Goal: Information Seeking & Learning: Learn about a topic

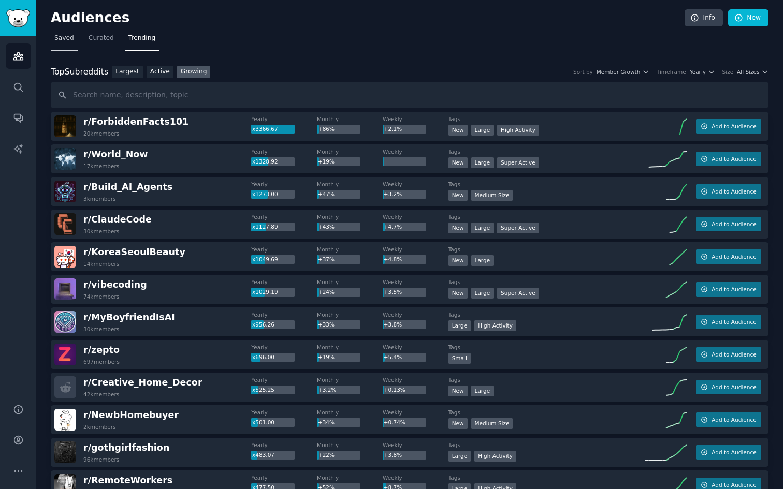
click at [69, 40] on span "Saved" at bounding box center [64, 38] width 20 height 9
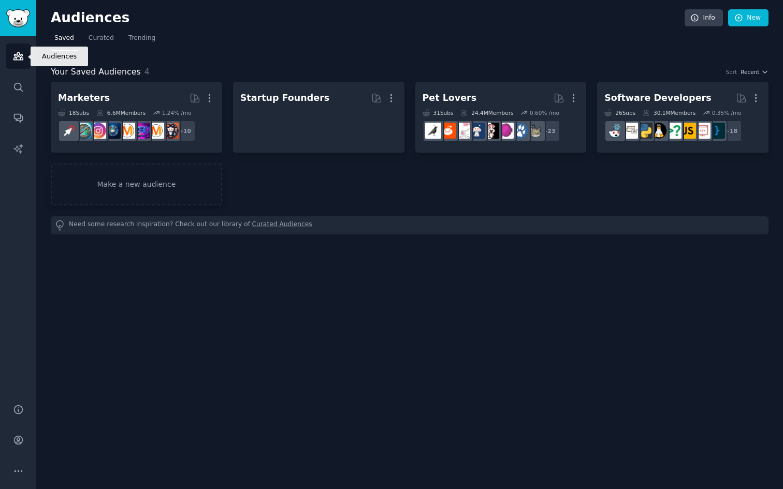
click at [20, 49] on link "Audiences" at bounding box center [18, 56] width 25 height 25
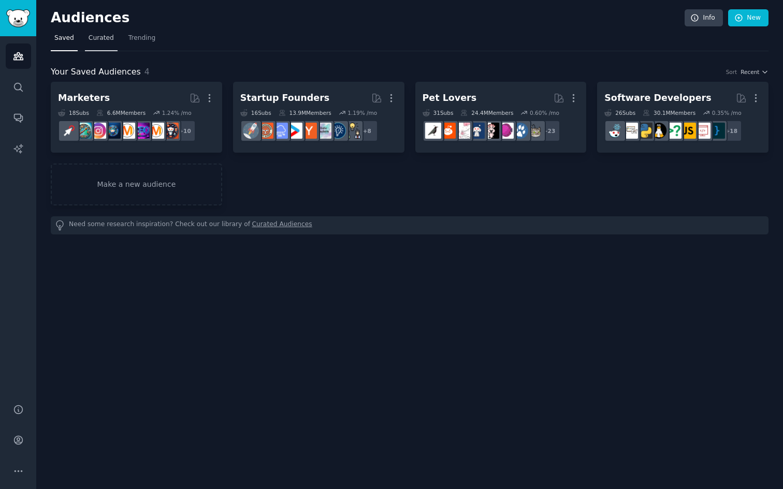
click at [89, 39] on span "Curated" at bounding box center [101, 38] width 25 height 9
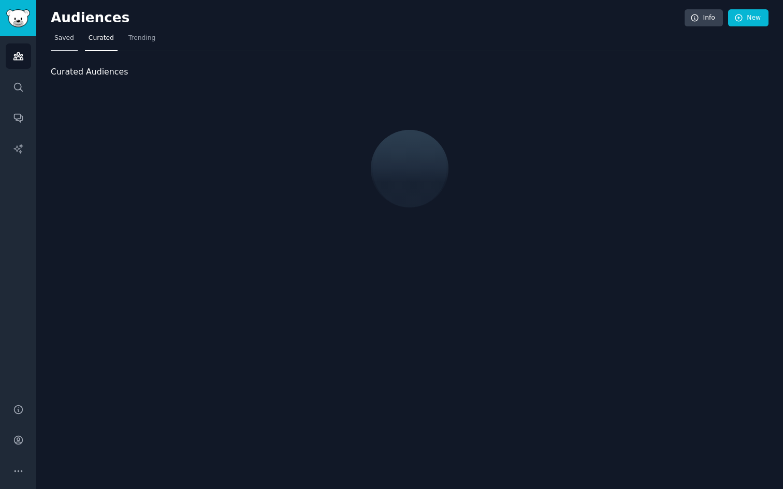
click at [67, 42] on link "Saved" at bounding box center [64, 40] width 27 height 21
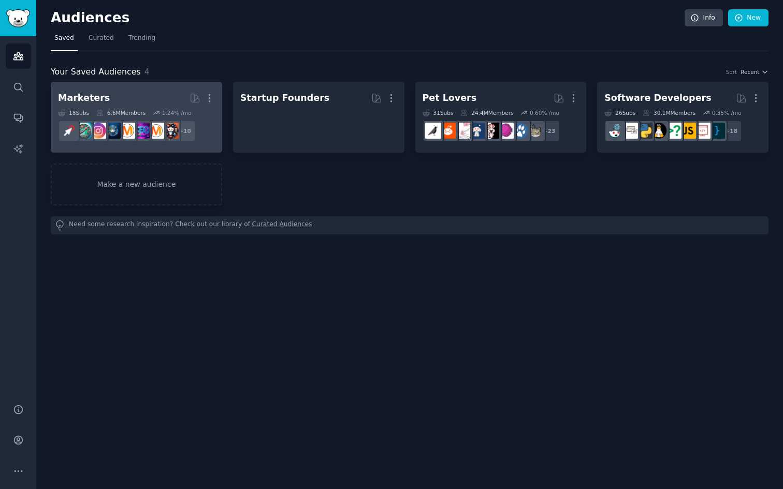
click at [139, 103] on h2 "Marketers More" at bounding box center [136, 98] width 157 height 18
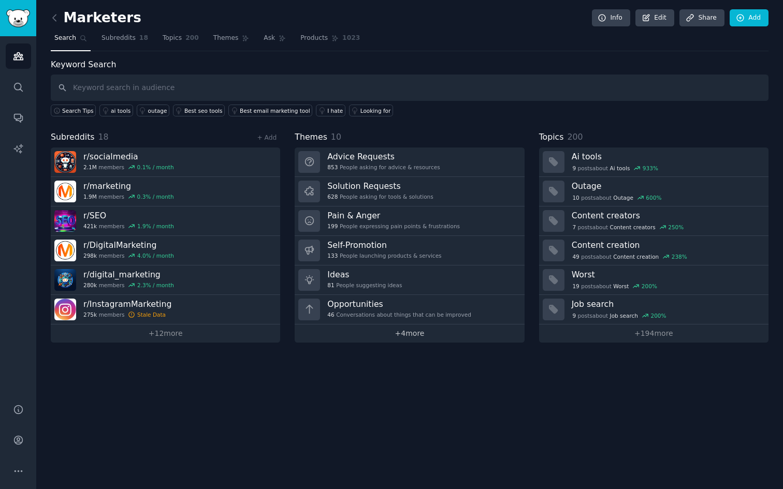
click at [410, 336] on link "+ 4 more" at bounding box center [409, 334] width 229 height 18
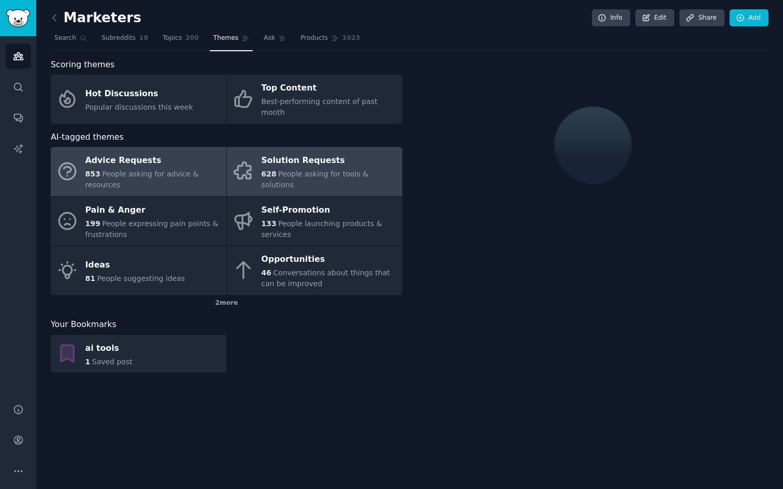
click at [292, 169] on div "628 People asking for tools & solutions" at bounding box center [330, 180] width 136 height 22
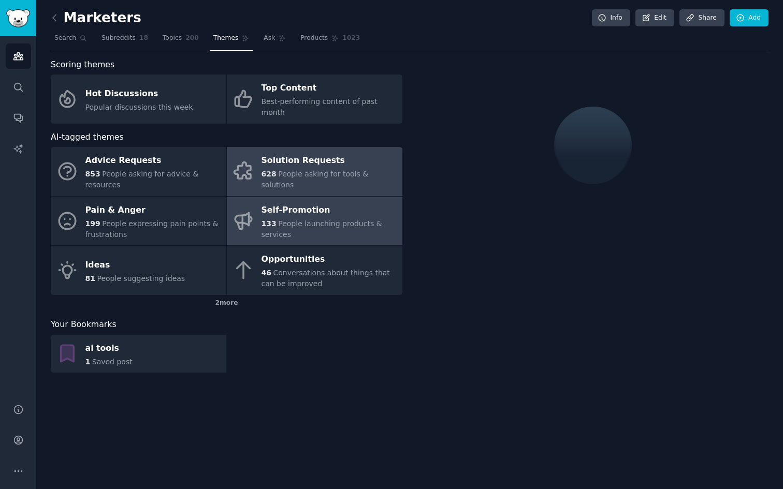
click at [291, 219] on div "133 People launching products & services" at bounding box center [330, 230] width 136 height 22
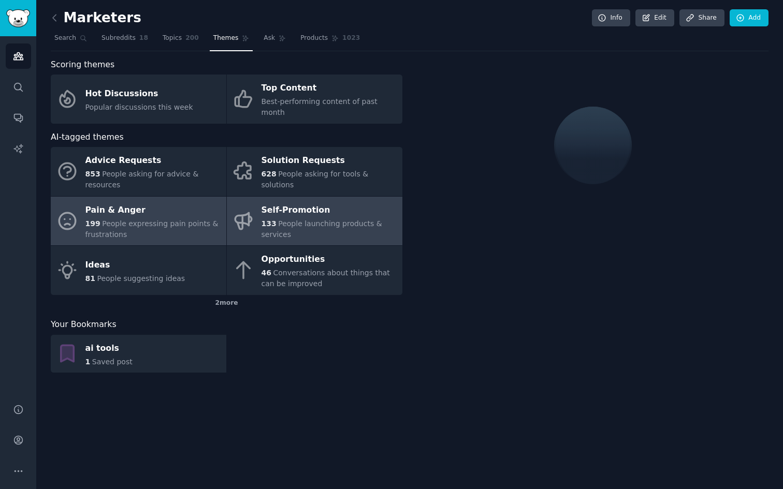
click at [164, 220] on span "People expressing pain points & frustrations" at bounding box center [151, 229] width 133 height 19
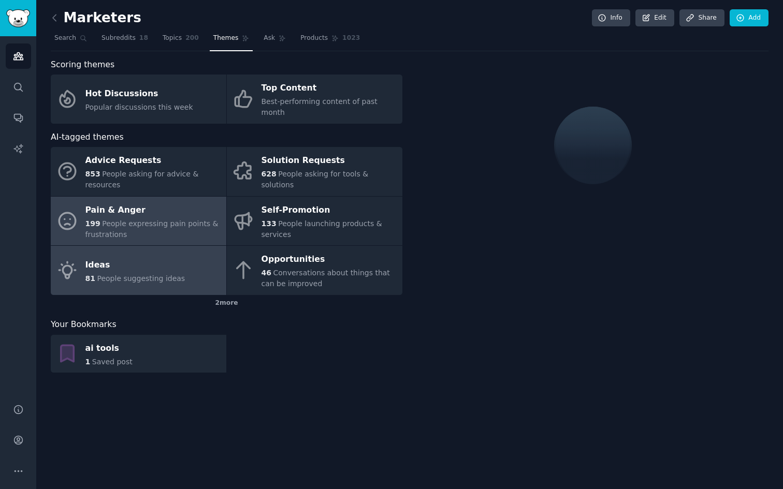
click at [164, 257] on div "Ideas" at bounding box center [135, 265] width 100 height 17
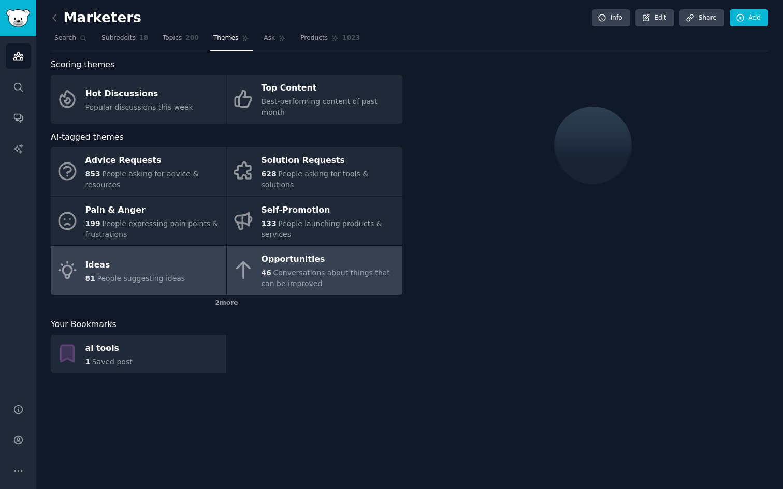
click at [290, 252] on div "Opportunities" at bounding box center [330, 260] width 136 height 17
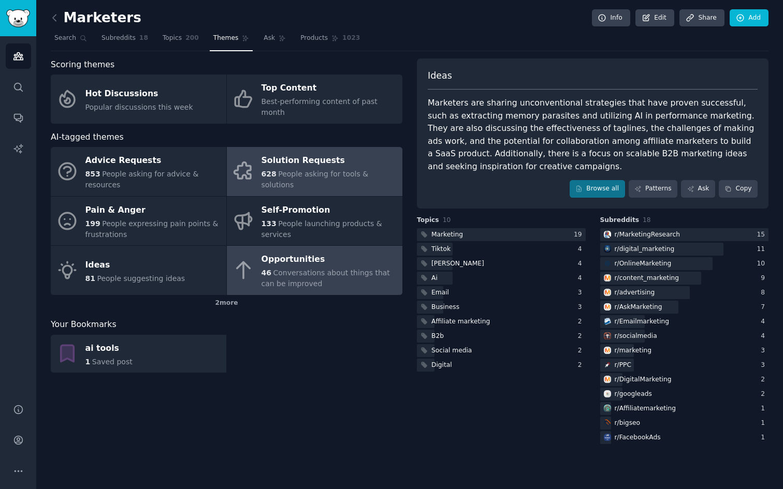
click at [342, 160] on div "Solution Requests" at bounding box center [330, 161] width 136 height 17
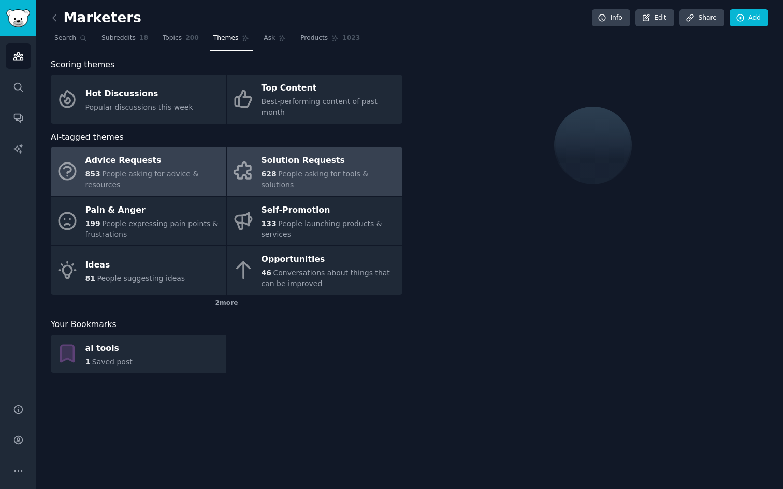
click at [152, 170] on span "People asking for advice & resources" at bounding box center [141, 179] width 113 height 19
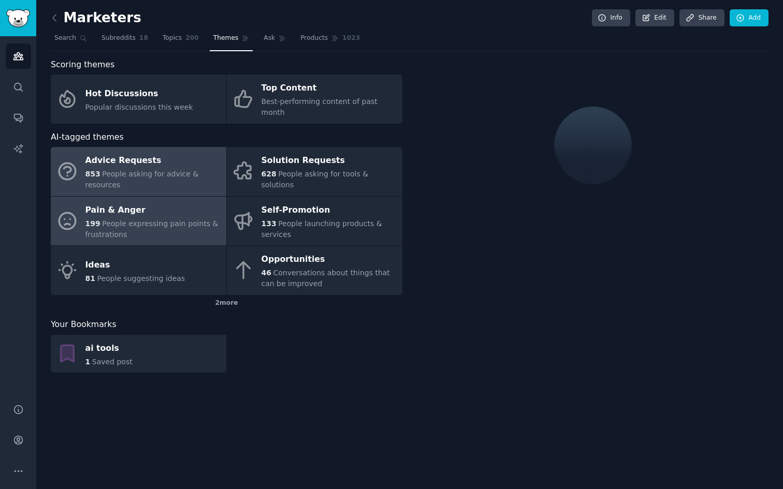
click at [152, 203] on div "Pain & Anger" at bounding box center [153, 210] width 136 height 17
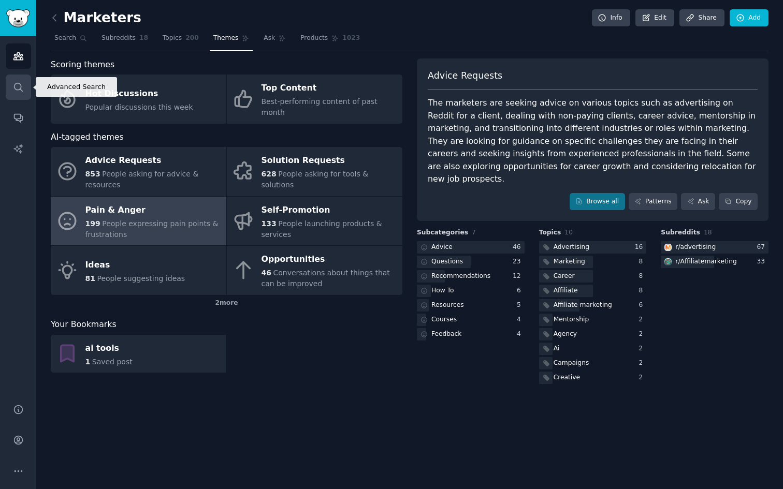
click at [19, 81] on link "Search" at bounding box center [18, 87] width 25 height 25
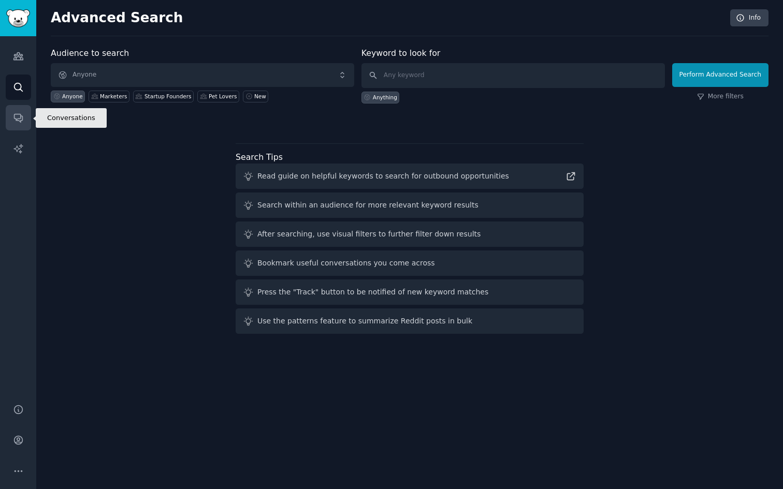
click at [20, 116] on icon "Sidebar" at bounding box center [18, 118] width 8 height 8
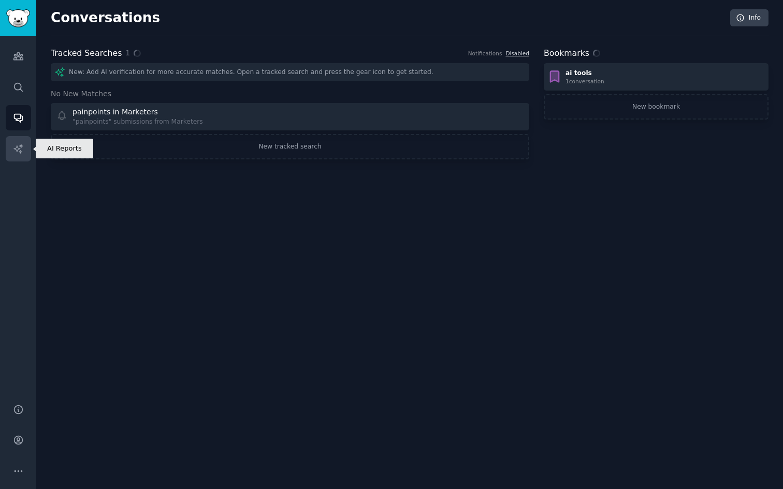
click at [20, 143] on icon "Sidebar" at bounding box center [18, 148] width 11 height 11
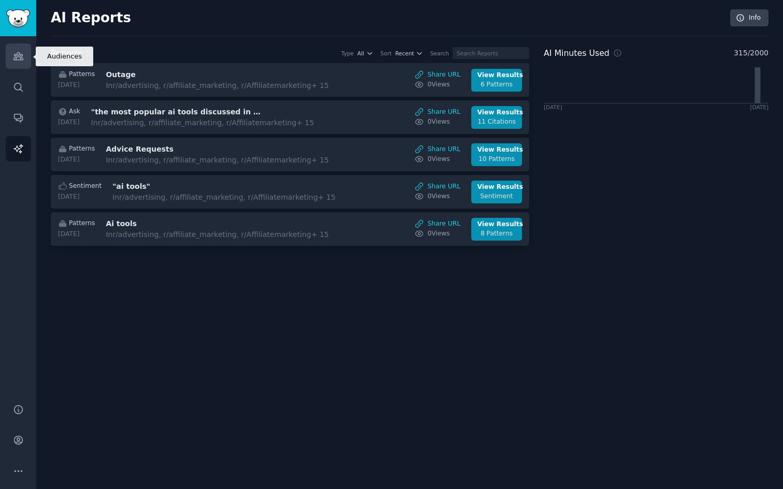
click at [13, 64] on link "Audiences" at bounding box center [18, 56] width 25 height 25
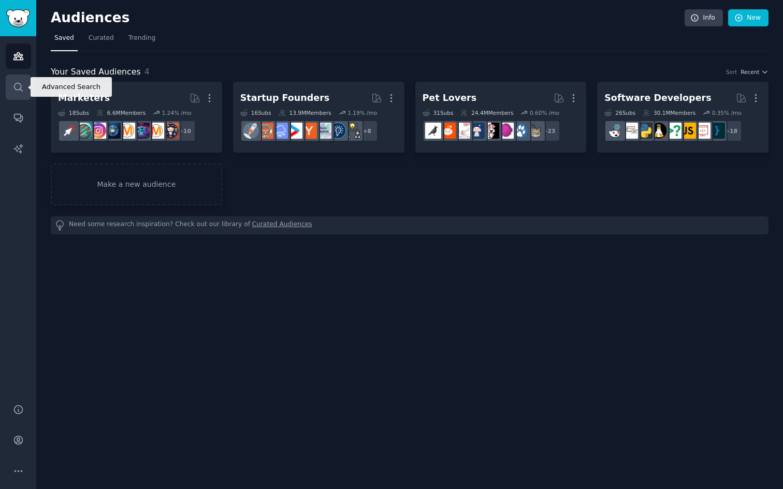
click at [19, 92] on icon "Sidebar" at bounding box center [18, 87] width 11 height 11
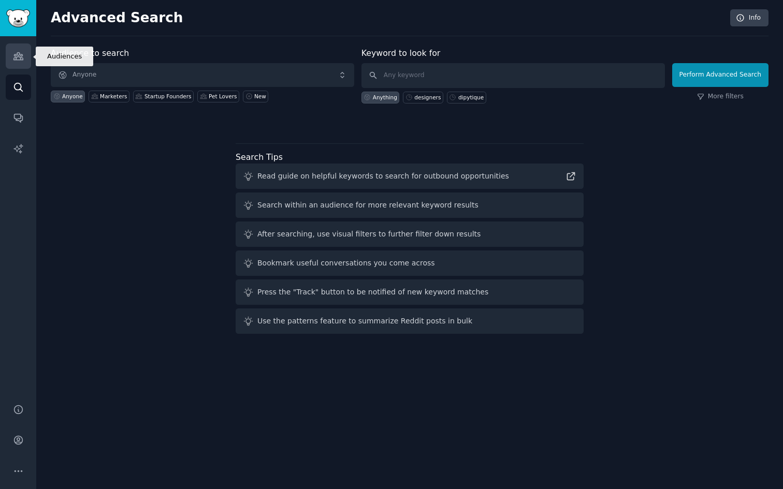
click at [10, 64] on link "Audiences" at bounding box center [18, 56] width 25 height 25
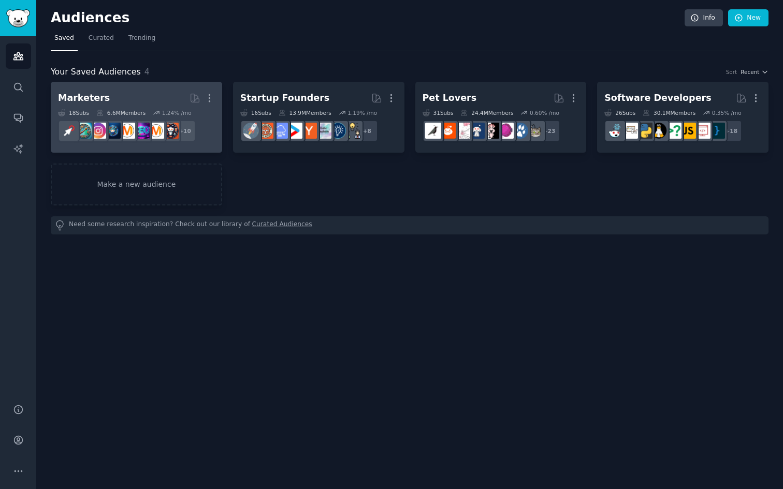
click at [107, 99] on h2 "Marketers More" at bounding box center [136, 98] width 157 height 18
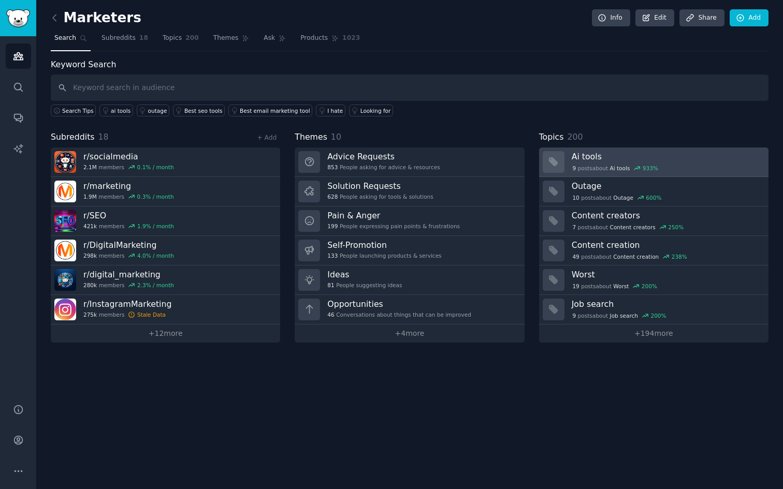
click at [593, 161] on h3 "Ai tools" at bounding box center [667, 156] width 190 height 11
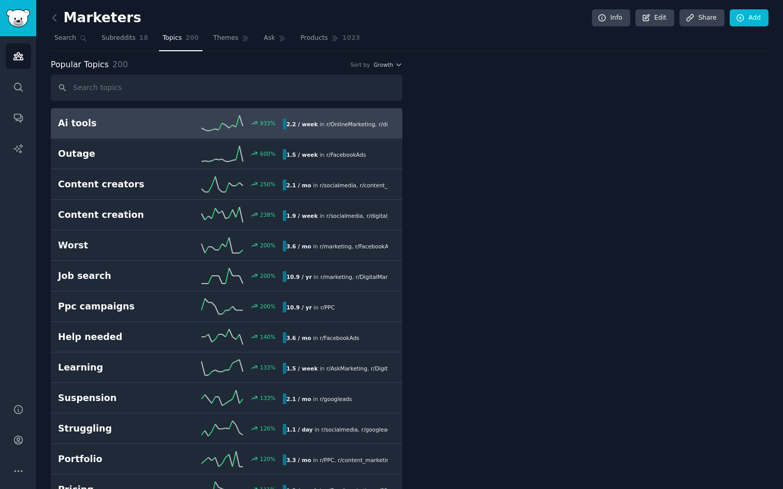
click at [584, 156] on div at bounding box center [593, 146] width 352 height 174
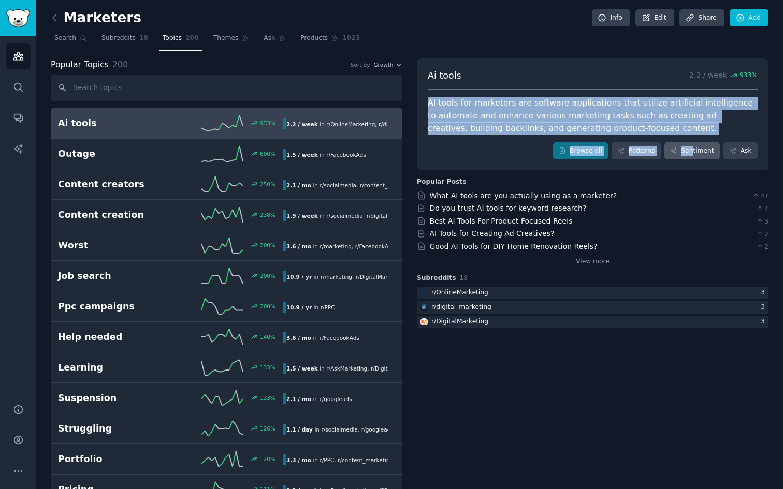
drag, startPoint x: 427, startPoint y: 103, endPoint x: 693, endPoint y: 150, distance: 269.9
click at [693, 150] on div "Ai tools 2.2 / week 933 % AI tools for marketers are software applications that…" at bounding box center [593, 115] width 352 height 112
click at [562, 153] on icon at bounding box center [562, 151] width 5 height 6
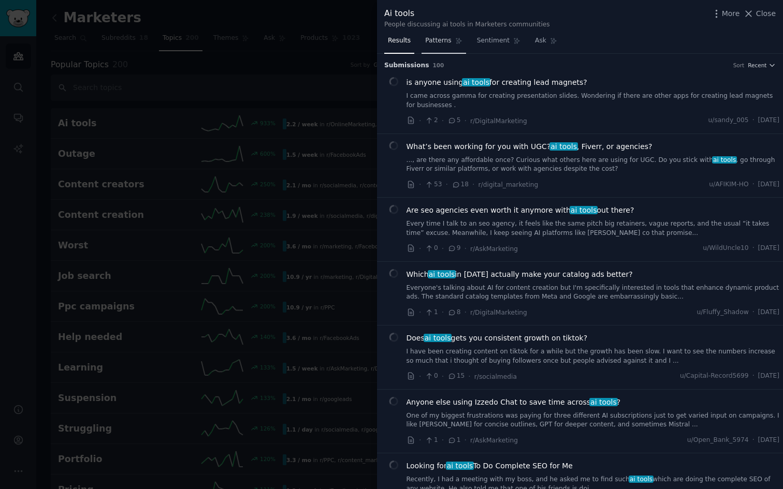
click at [441, 36] on span "Patterns" at bounding box center [438, 40] width 26 height 9
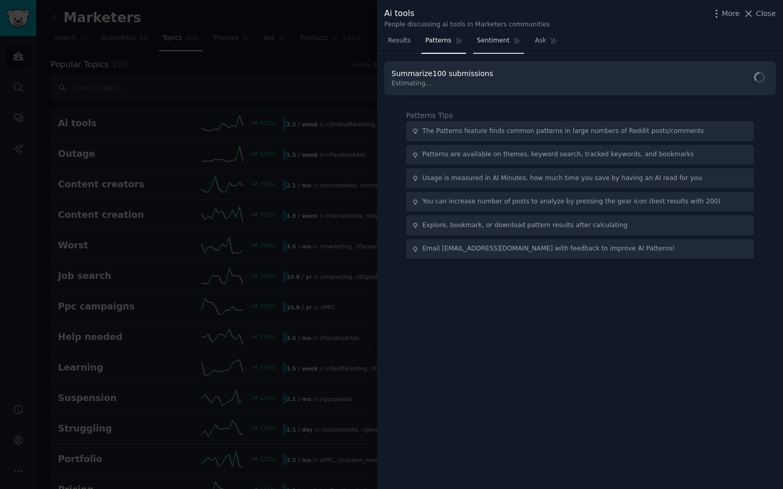
click at [488, 48] on link "Sentiment" at bounding box center [498, 43] width 51 height 21
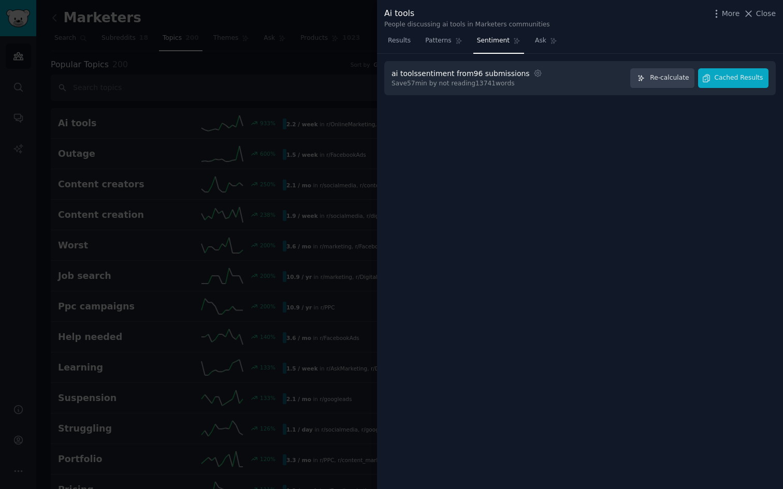
click at [430, 32] on div "Ai tools People discussing ai tools in Marketers communities More Close" at bounding box center [580, 16] width 406 height 33
click at [431, 39] on span "Patterns" at bounding box center [438, 40] width 26 height 9
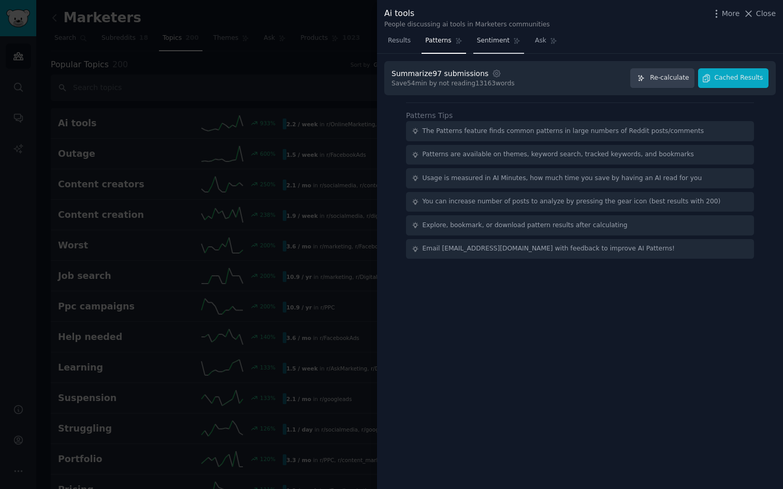
click at [481, 50] on link "Sentiment" at bounding box center [498, 43] width 51 height 21
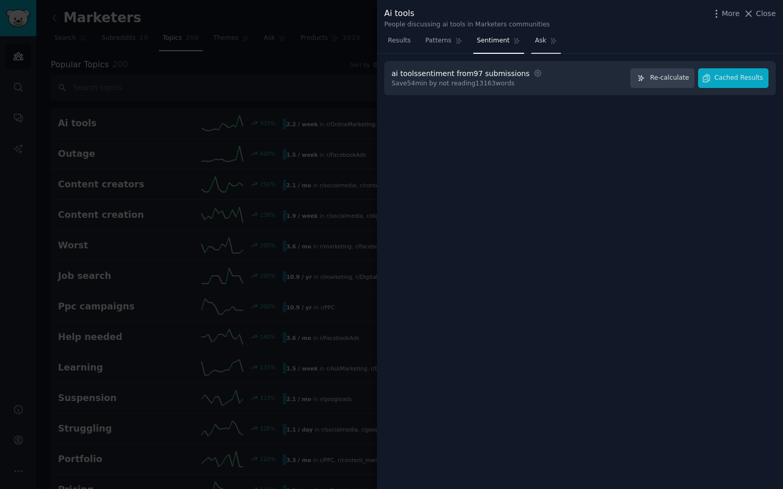
click at [549, 47] on link "Ask" at bounding box center [546, 43] width 30 height 21
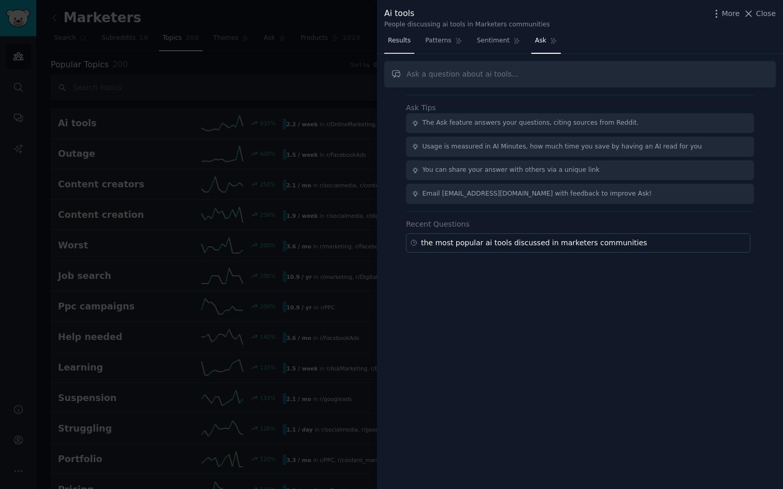
click at [406, 50] on link "Results" at bounding box center [399, 43] width 30 height 21
click at [404, 45] on link "Results" at bounding box center [399, 43] width 30 height 21
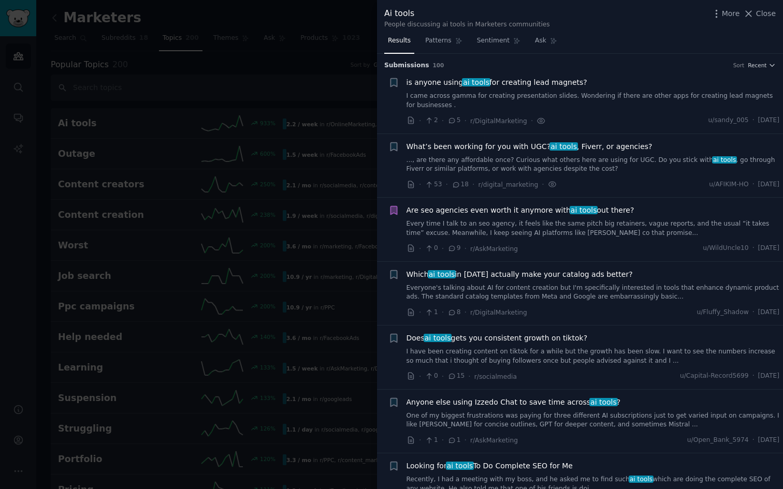
click at [430, 86] on span "is anyone using ai tools for creating lead magnets?" at bounding box center [497, 82] width 181 height 11
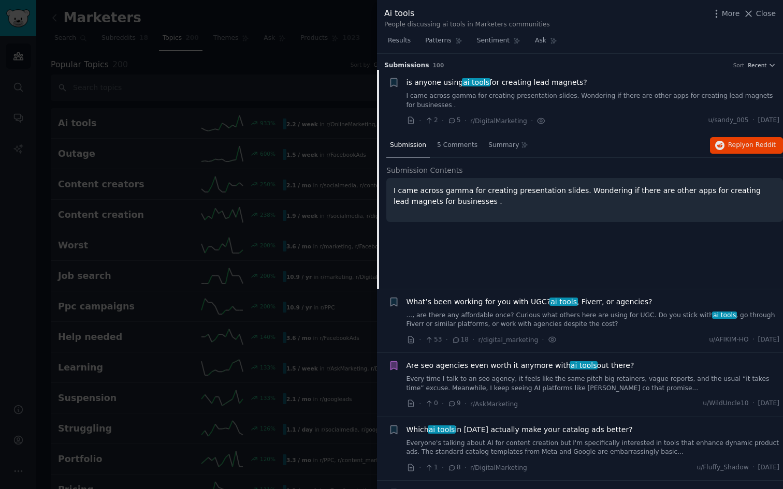
scroll to position [16, 0]
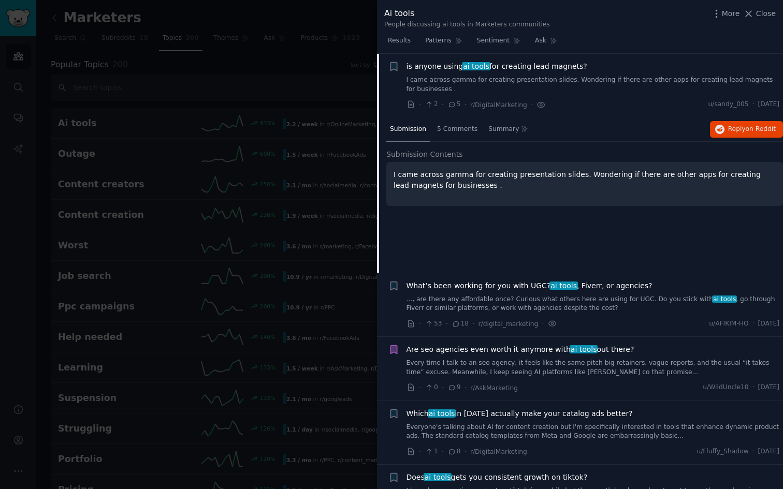
click at [108, 82] on div at bounding box center [391, 244] width 783 height 489
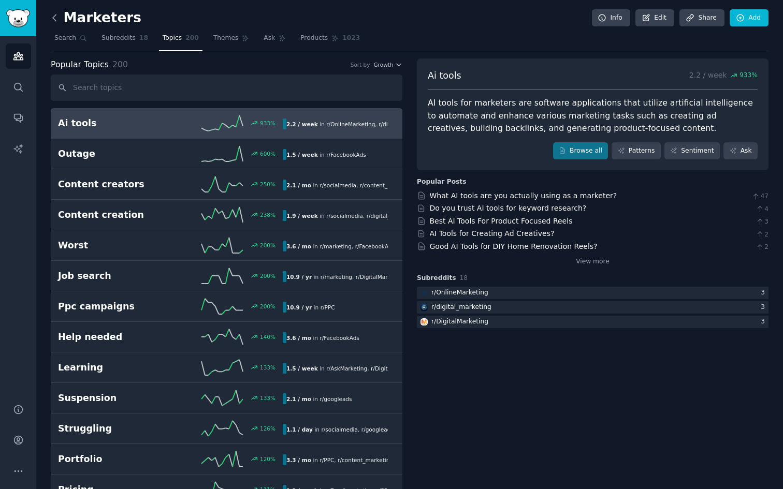
click at [55, 19] on icon at bounding box center [54, 18] width 3 height 6
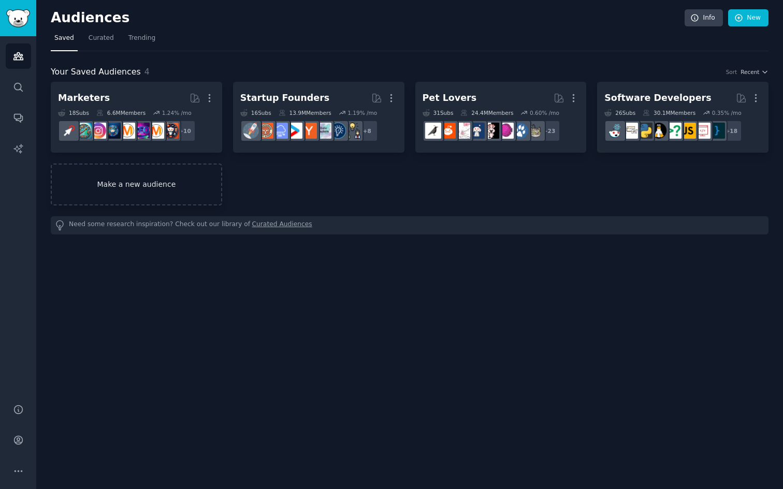
click at [136, 185] on link "Make a new audience" at bounding box center [136, 185] width 171 height 42
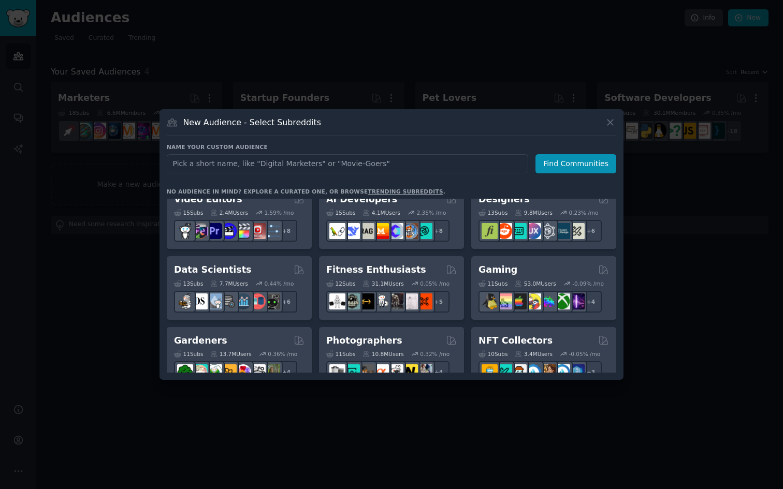
scroll to position [221, 0]
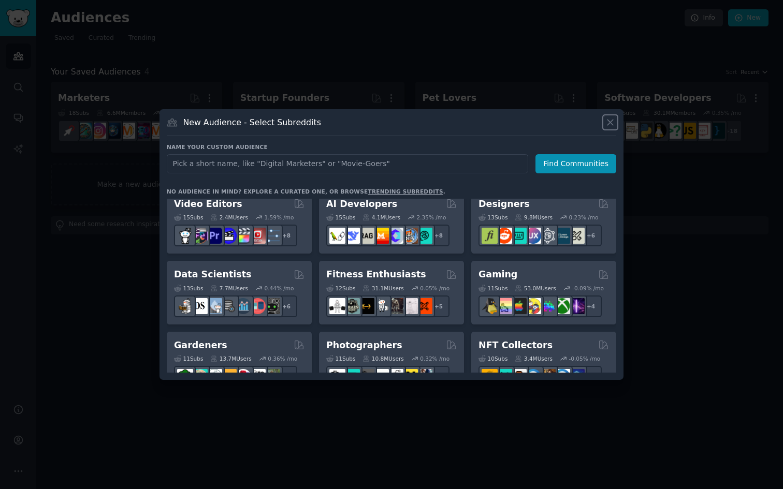
click at [614, 118] on icon at bounding box center [610, 122] width 11 height 11
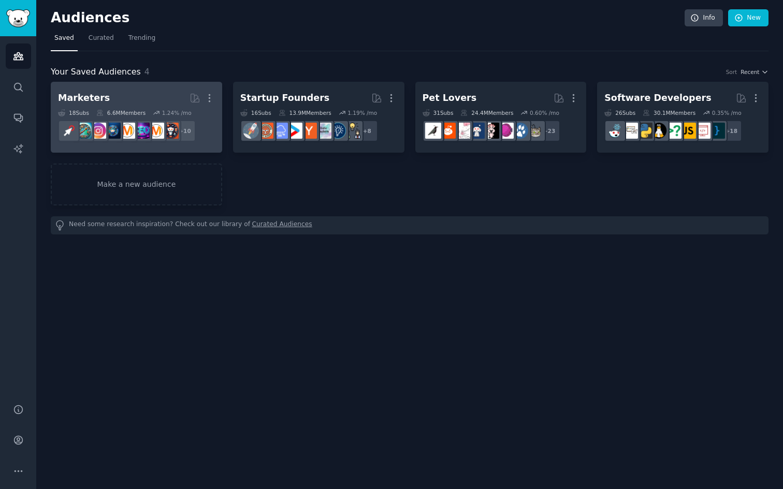
click at [142, 96] on h2 "Marketers More" at bounding box center [136, 98] width 157 height 18
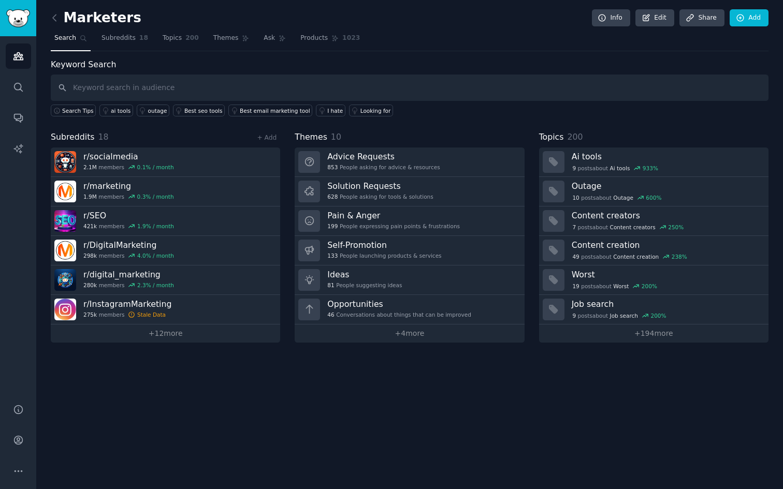
click at [289, 379] on div "Marketers Info Edit Share Add Search Subreddits 18 Topics 200 Themes Ask Produc…" at bounding box center [409, 244] width 747 height 489
click at [53, 18] on icon at bounding box center [54, 18] width 3 height 6
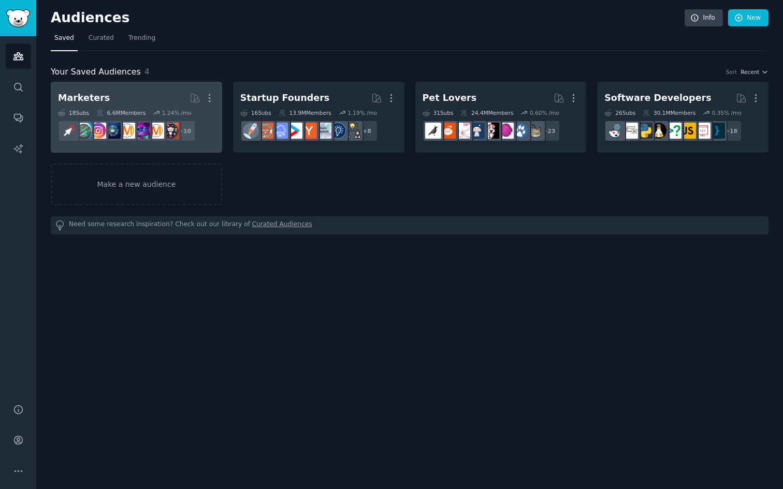
click at [135, 83] on link "Marketers More 18 Sub s 6.6M Members 1.24 % /mo + 10" at bounding box center [136, 117] width 171 height 71
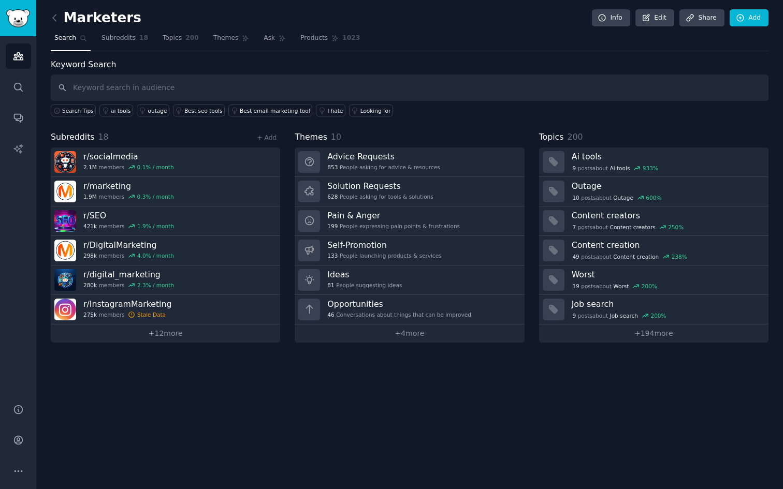
click at [543, 119] on div "Keyword Search Search Tips ai tools outage Best seo tools Best email marketing …" at bounding box center [410, 201] width 718 height 284
click at [600, 23] on link "Info" at bounding box center [611, 18] width 38 height 18
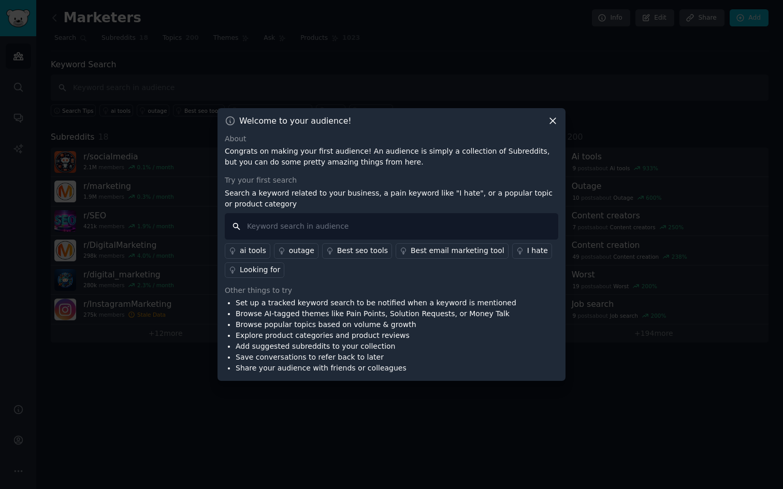
click at [407, 229] on input "text" at bounding box center [392, 226] width 334 height 26
click at [550, 125] on icon at bounding box center [552, 120] width 11 height 11
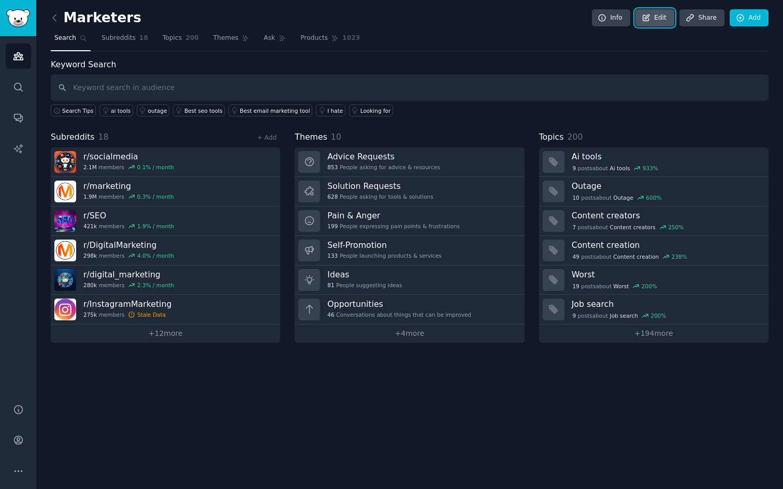
click at [653, 22] on link "Edit" at bounding box center [654, 18] width 39 height 18
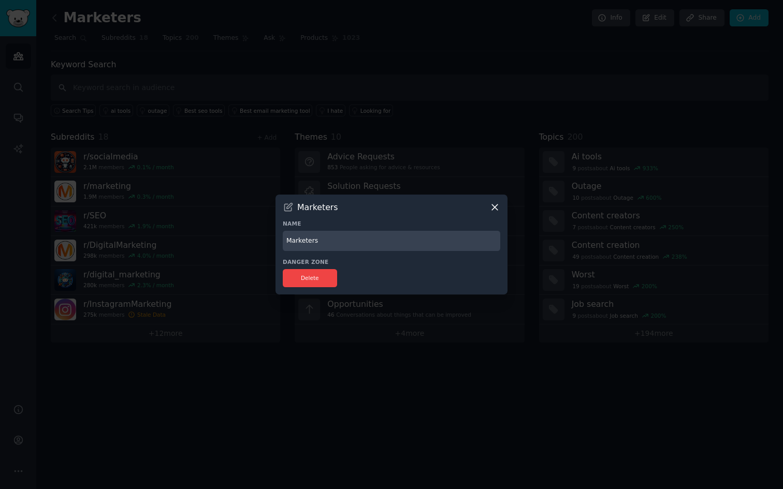
click at [497, 211] on icon at bounding box center [494, 207] width 11 height 11
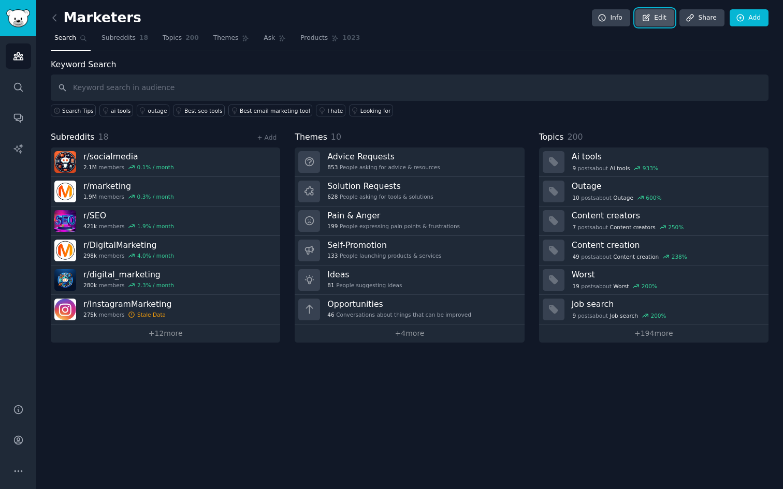
click at [663, 16] on link "Edit" at bounding box center [654, 18] width 39 height 18
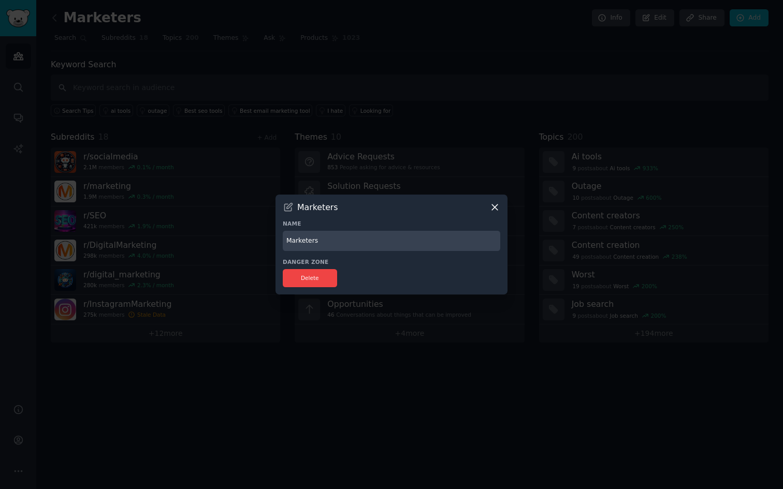
click at [678, 59] on div at bounding box center [391, 244] width 783 height 489
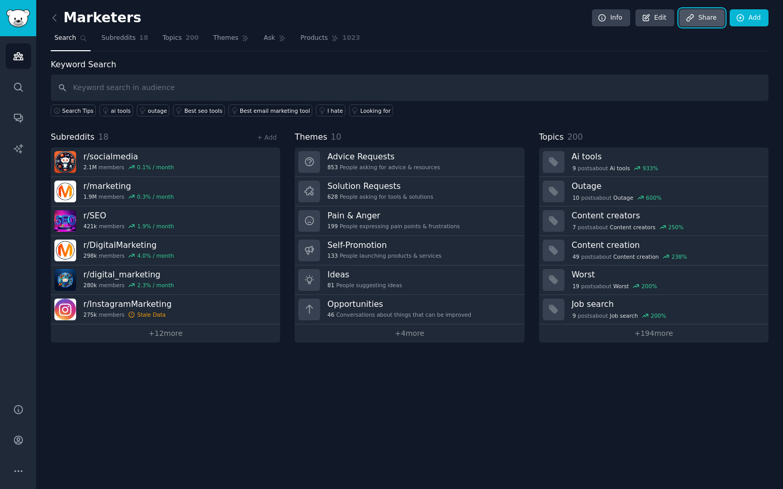
click at [694, 24] on link "Share" at bounding box center [702, 18] width 45 height 18
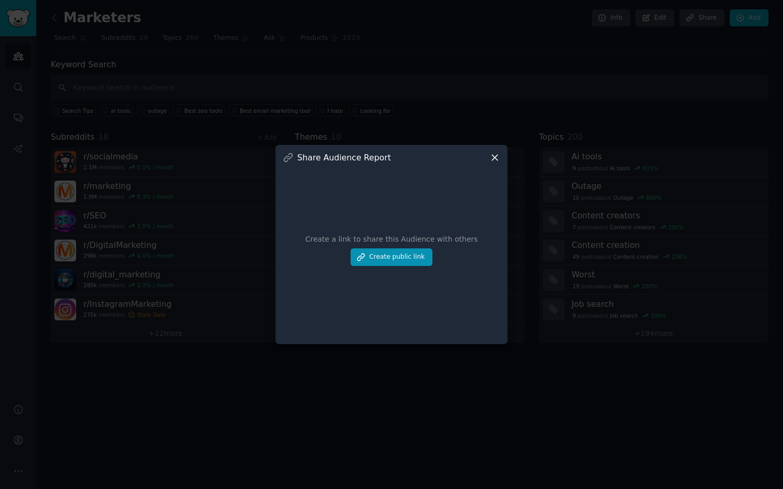
click at [498, 157] on icon at bounding box center [494, 157] width 11 height 11
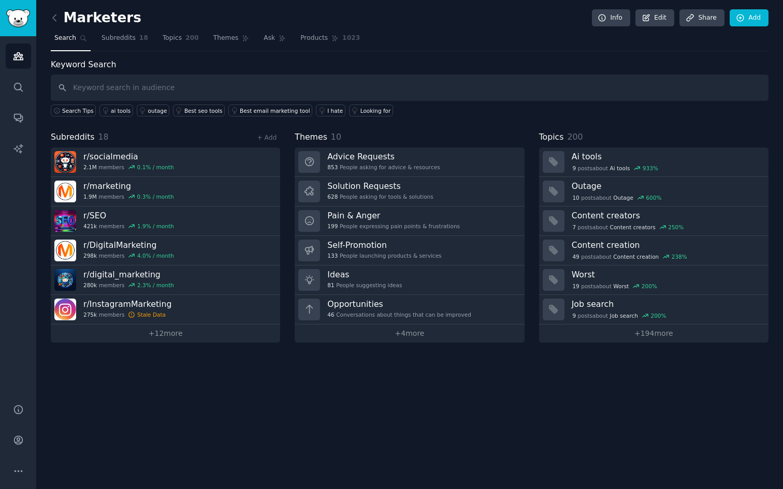
click at [689, 57] on div "Marketers Info Edit Share Add Search Subreddits 18 Topics 200 Themes Ask Produc…" at bounding box center [410, 179] width 718 height 328
click at [757, 17] on link "Add" at bounding box center [749, 18] width 39 height 18
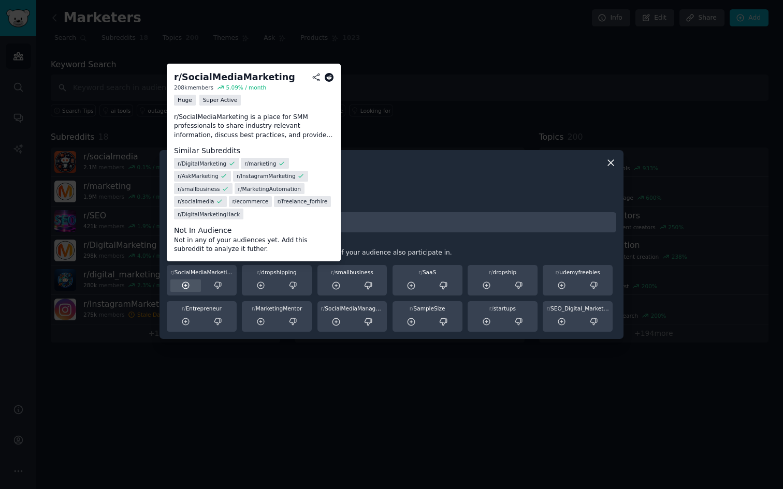
click at [180, 285] on div at bounding box center [185, 286] width 31 height 13
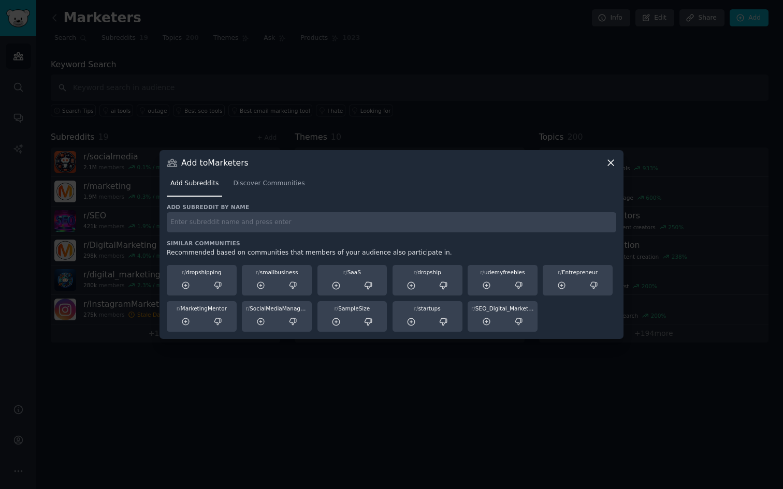
click at [610, 166] on icon at bounding box center [610, 162] width 11 height 11
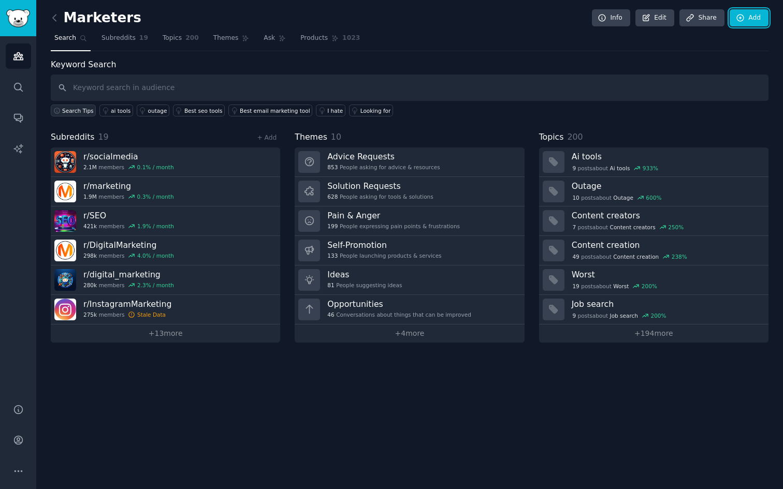
click at [77, 116] on button "Search Tips" at bounding box center [73, 111] width 45 height 12
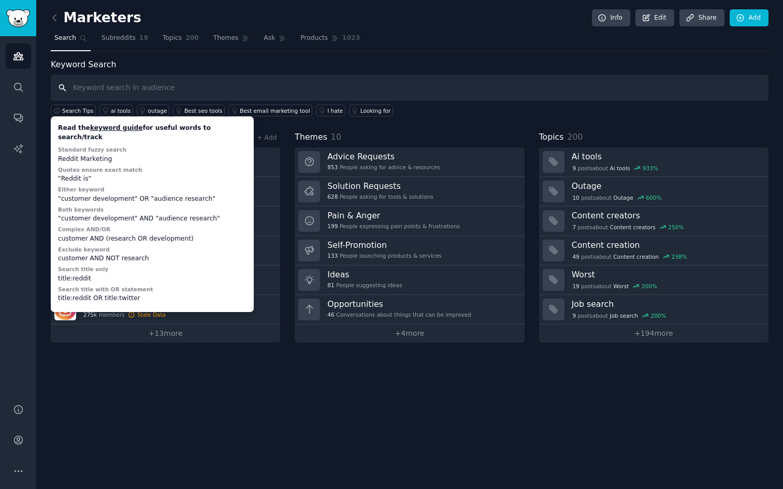
click at [117, 98] on input "text" at bounding box center [410, 88] width 718 height 26
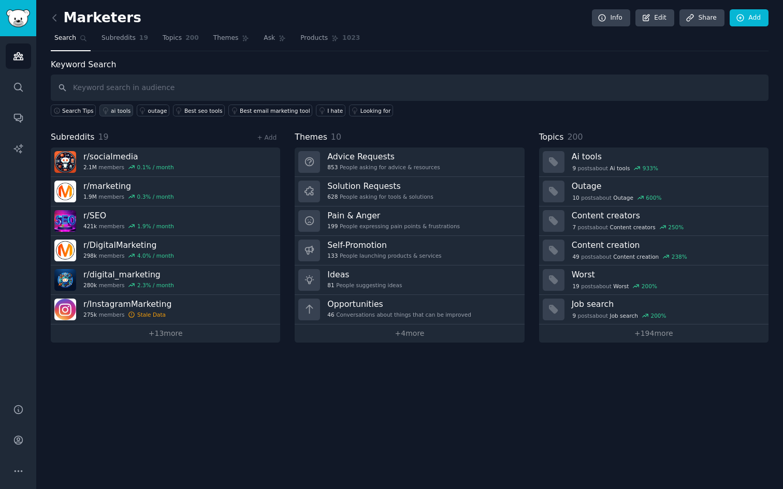
click at [120, 109] on div "ai tools" at bounding box center [121, 110] width 20 height 7
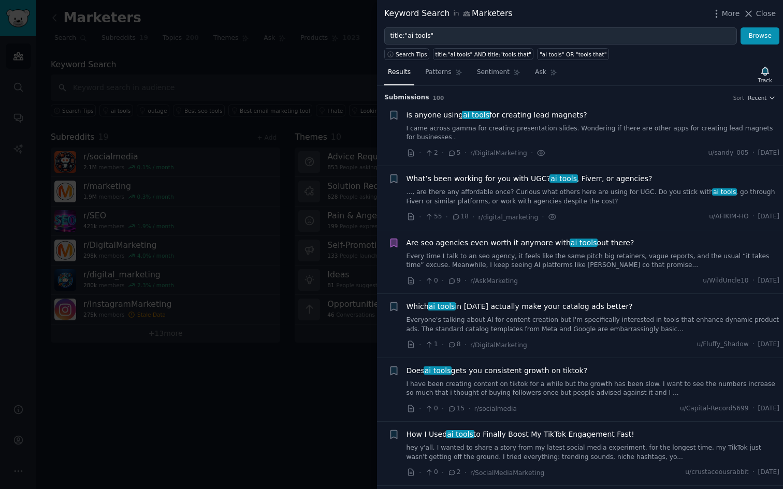
click at [157, 79] on div at bounding box center [391, 244] width 783 height 489
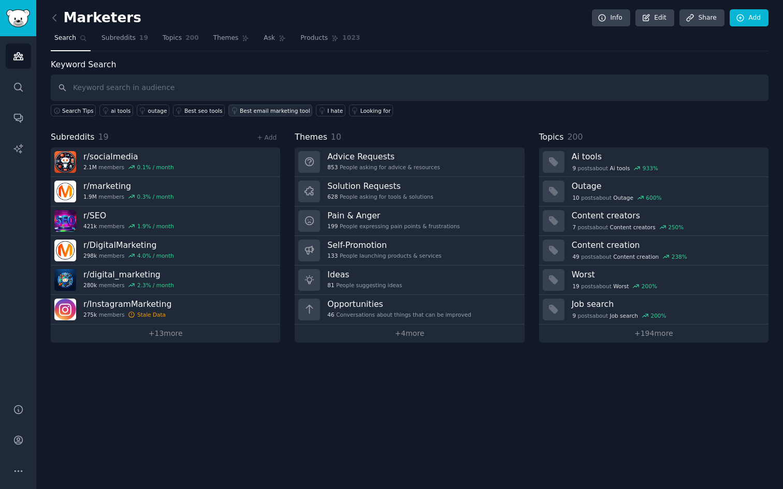
click at [261, 113] on div "Best email marketing tool" at bounding box center [275, 110] width 70 height 7
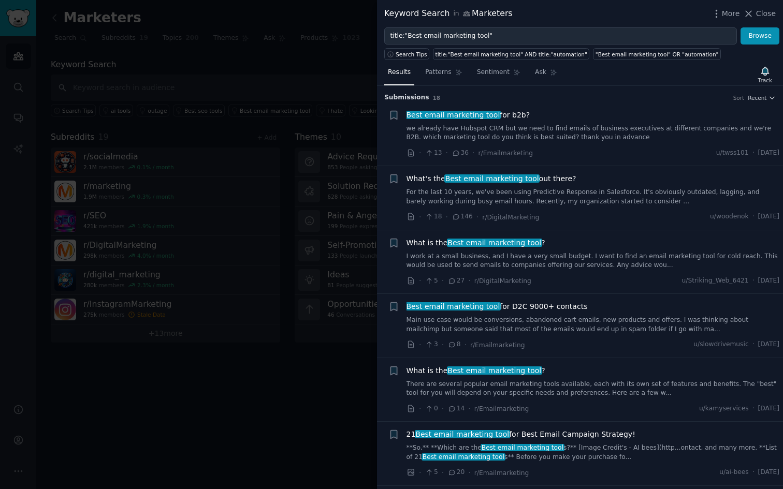
click at [261, 77] on div at bounding box center [391, 244] width 783 height 489
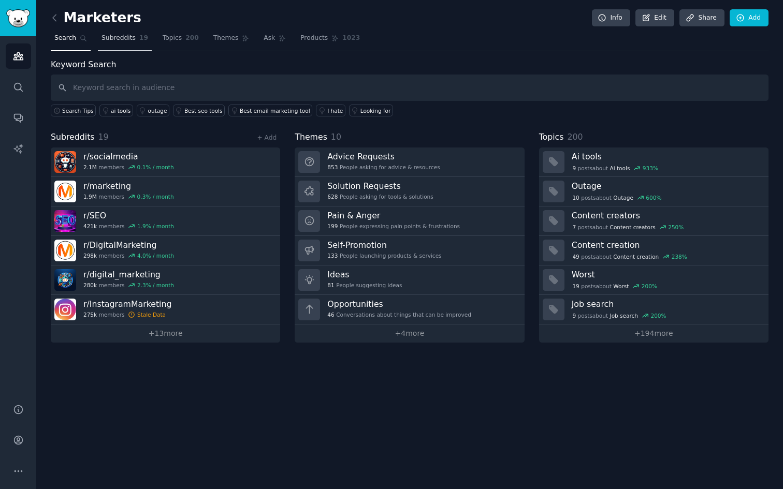
click at [131, 32] on link "Subreddits 19" at bounding box center [125, 40] width 54 height 21
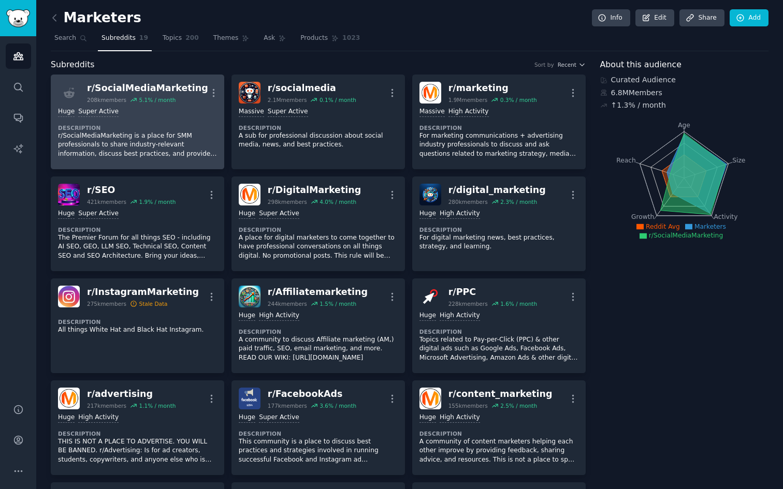
click at [138, 111] on div "Huge Super Active" at bounding box center [137, 112] width 159 height 10
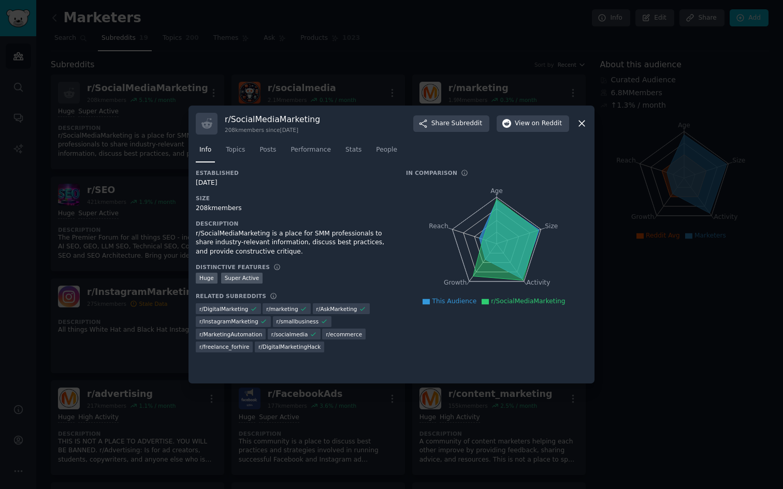
click at [166, 186] on div at bounding box center [391, 244] width 783 height 489
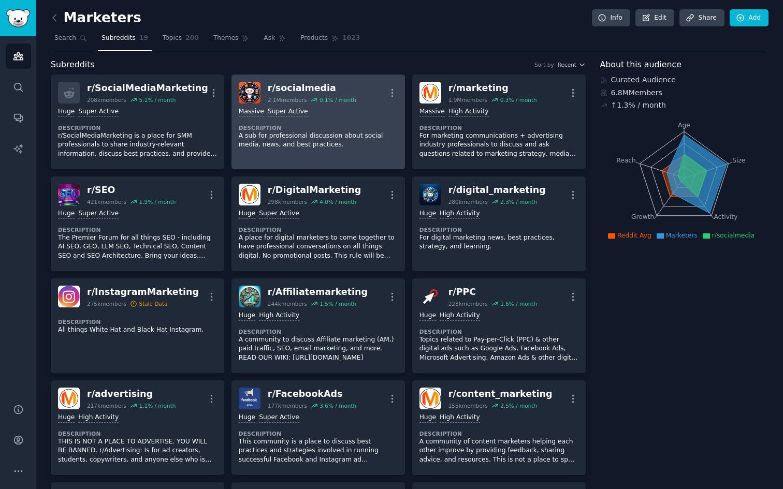
click at [328, 143] on p "A sub for professional discussion about social media, news, and best practices." at bounding box center [318, 141] width 159 height 18
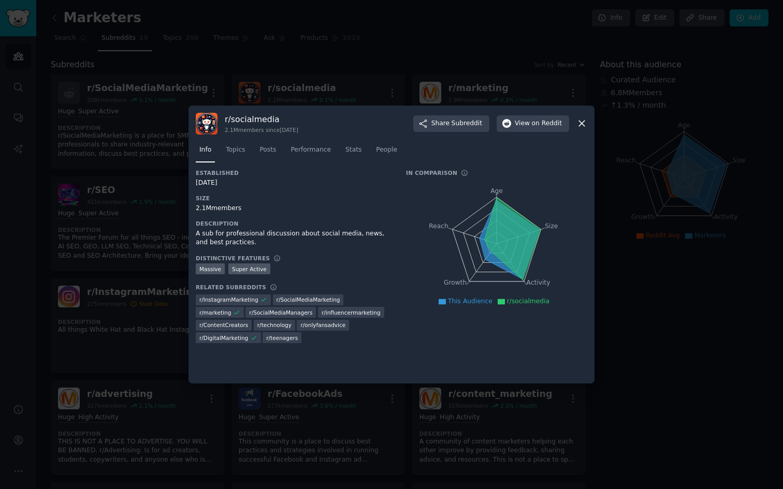
click at [146, 164] on div at bounding box center [391, 244] width 783 height 489
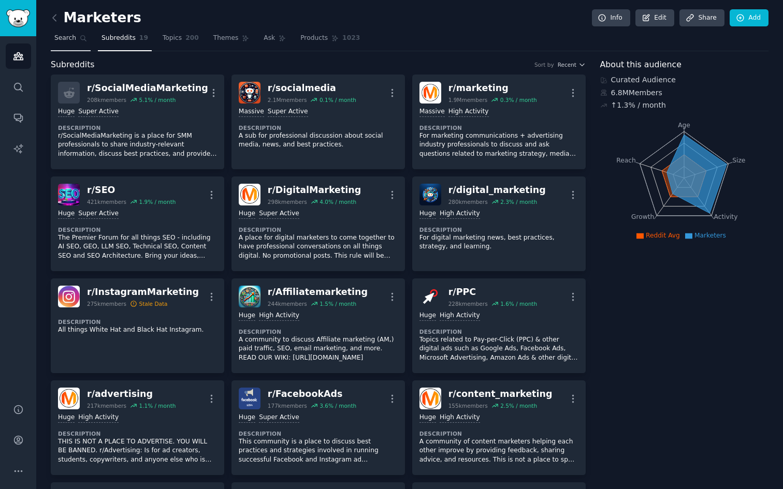
click at [78, 30] on link "Search" at bounding box center [71, 40] width 40 height 21
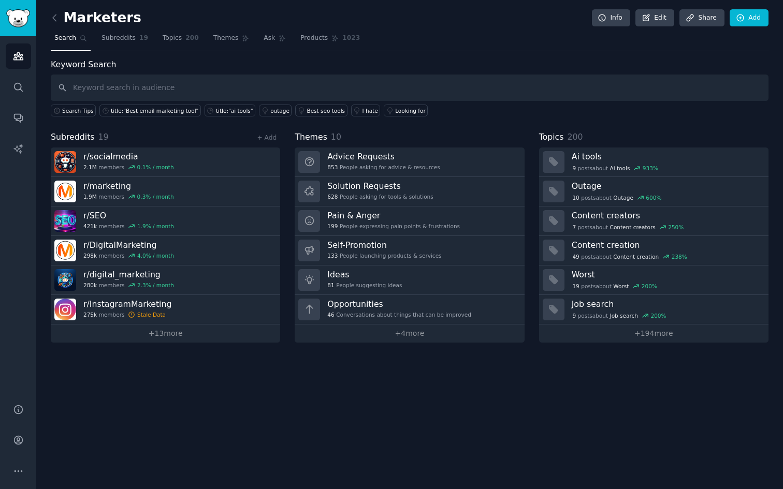
click at [637, 112] on div "Search Tips title:"Best email marketing tool" title:"ai tools" outage Best seo …" at bounding box center [410, 109] width 718 height 16
click at [394, 132] on div "Themes 10" at bounding box center [409, 137] width 229 height 13
click at [252, 98] on input "text" at bounding box center [410, 88] width 718 height 26
type input "ai tools"
